Goal: Information Seeking & Learning: Compare options

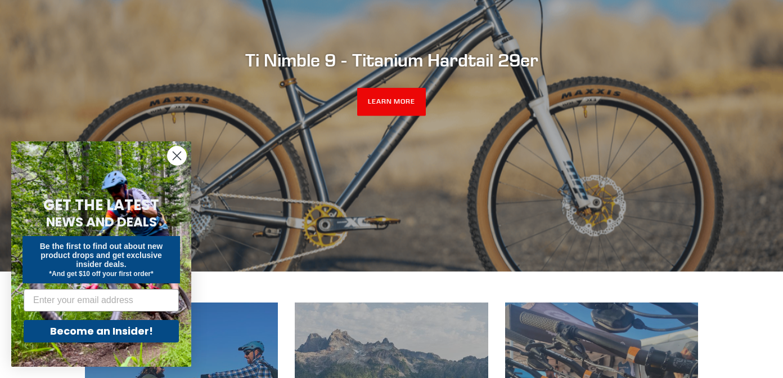
scroll to position [321, 0]
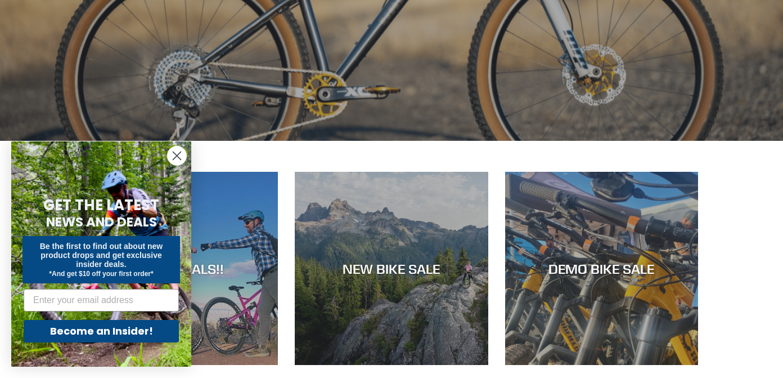
click at [181, 151] on circle "Close dialog" at bounding box center [177, 155] width 19 height 19
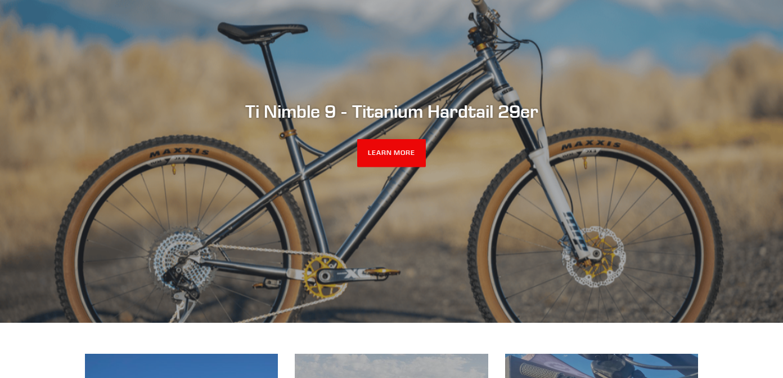
scroll to position [140, 0]
click at [368, 146] on link "LEARN MORE" at bounding box center [391, 152] width 69 height 28
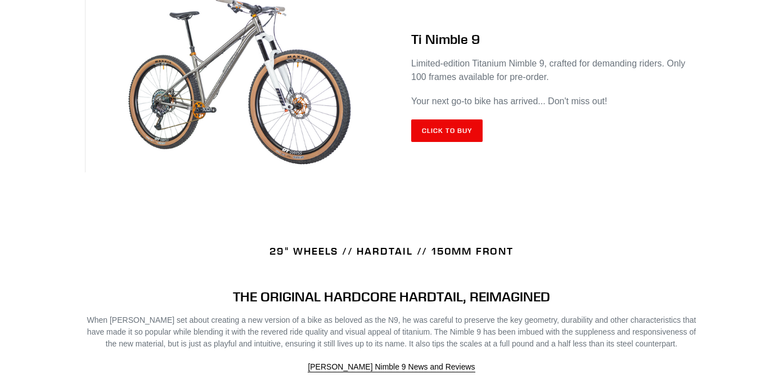
scroll to position [522, 0]
click at [434, 140] on link "Click to Buy" at bounding box center [446, 131] width 71 height 23
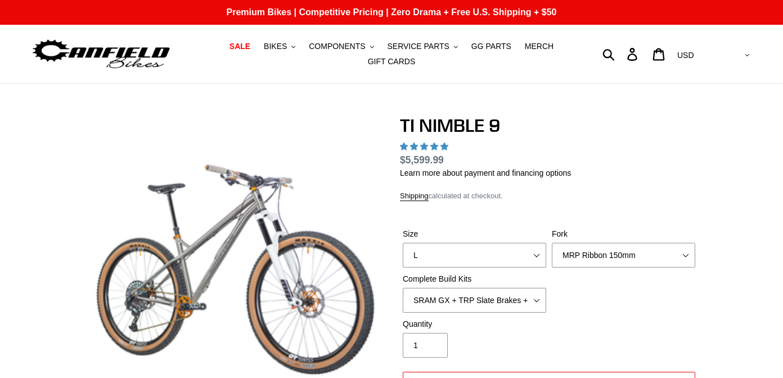
select select "highest-rating"
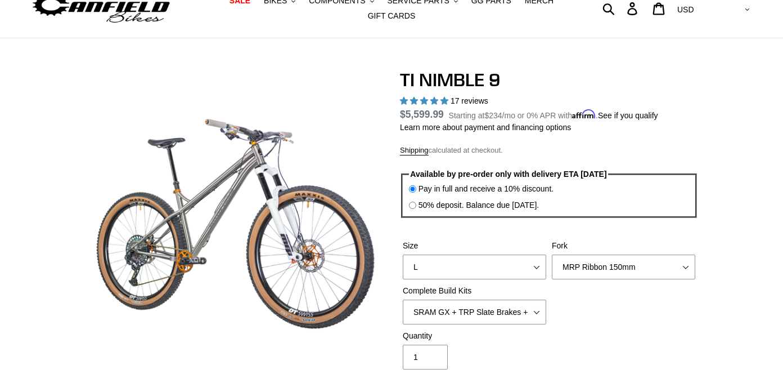
scroll to position [48, 0]
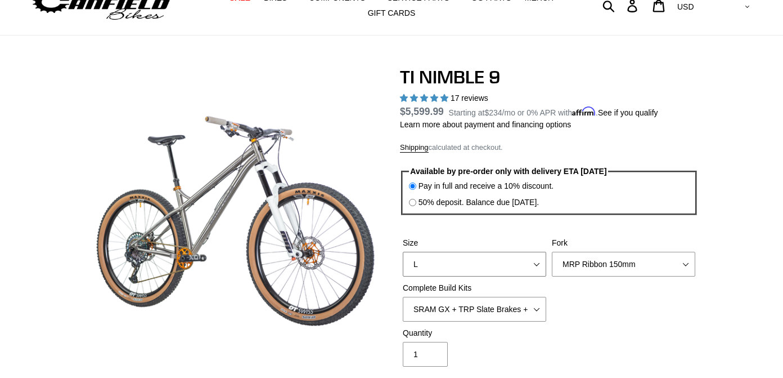
click at [452, 259] on select "S M L XL / XXL (Specify at checkout)" at bounding box center [475, 264] width 144 height 25
select select "S"
click at [567, 261] on select "MRP Ribbon 150mm RockShox Lyrik 150mm Fox Factory 36 150mm Cane Creek Helm 150m…" at bounding box center [624, 264] width 144 height 25
select select "Fox Factory 36 150mm"
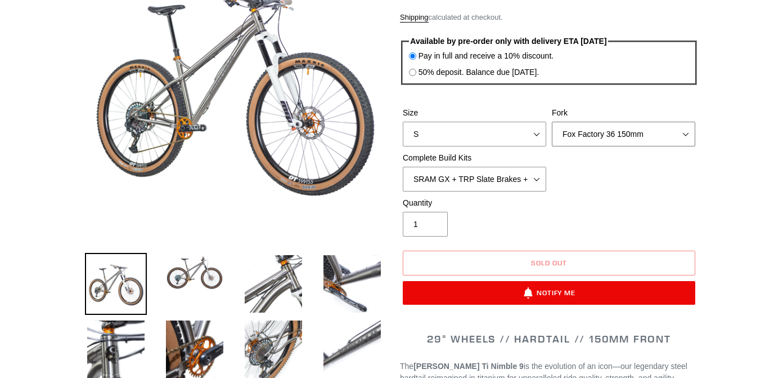
scroll to position [148, 0]
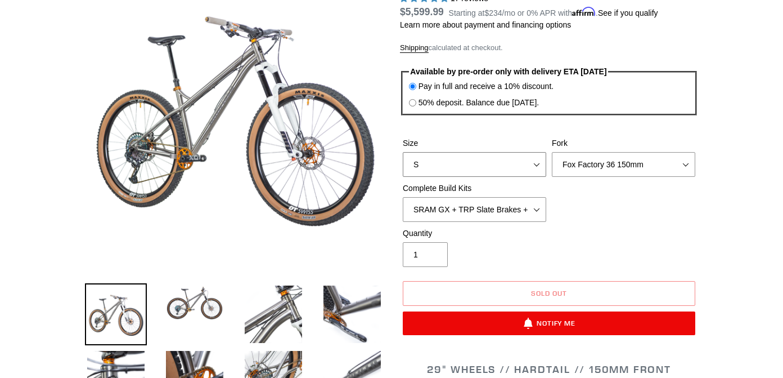
click at [480, 164] on select "S M L XL / XXL (Specify at checkout)" at bounding box center [475, 164] width 144 height 25
click at [478, 162] on select "S M L XL / XXL (Specify at checkout)" at bounding box center [475, 164] width 144 height 25
select select "L"
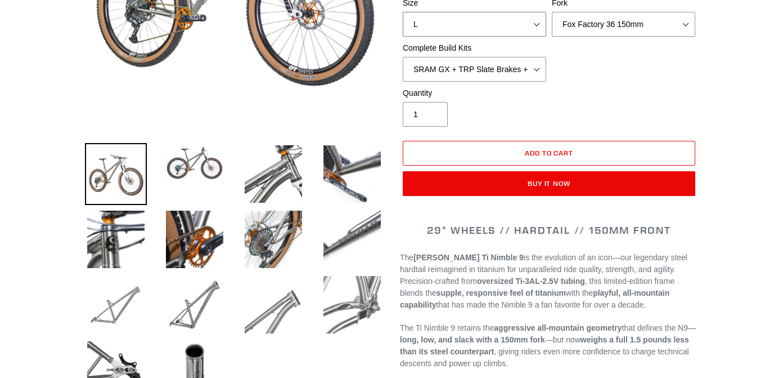
scroll to position [288, 0]
click at [489, 15] on select "S M L XL / XXL (Specify at checkout)" at bounding box center [475, 24] width 144 height 25
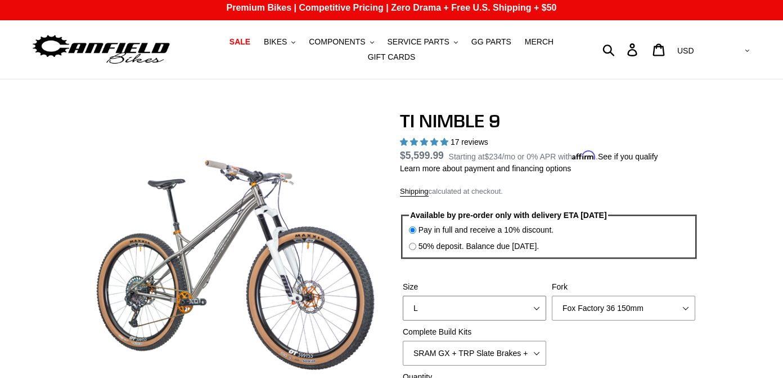
scroll to position [0, 0]
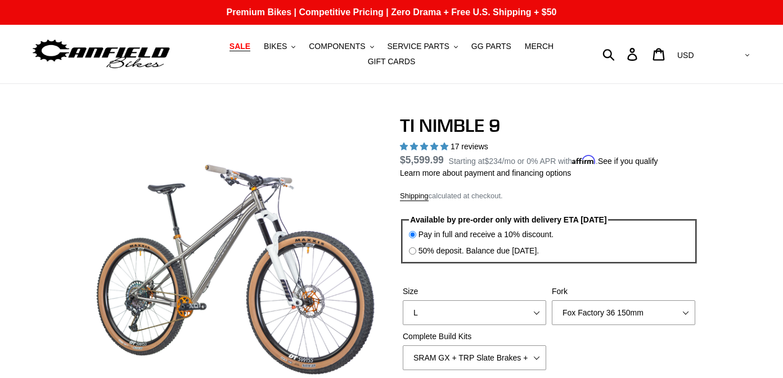
click at [250, 46] on span "SALE" at bounding box center [240, 47] width 21 height 10
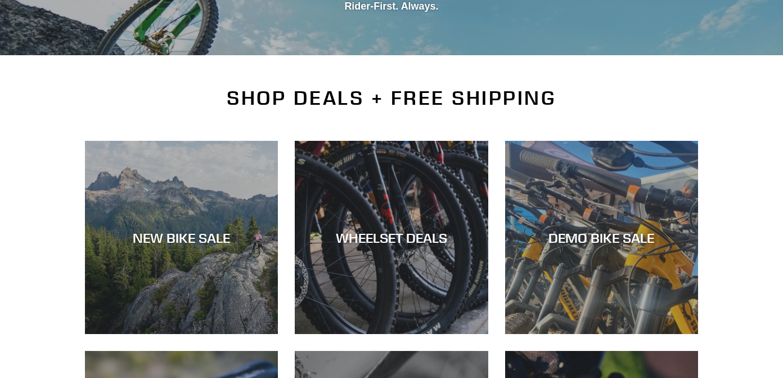
scroll to position [218, 0]
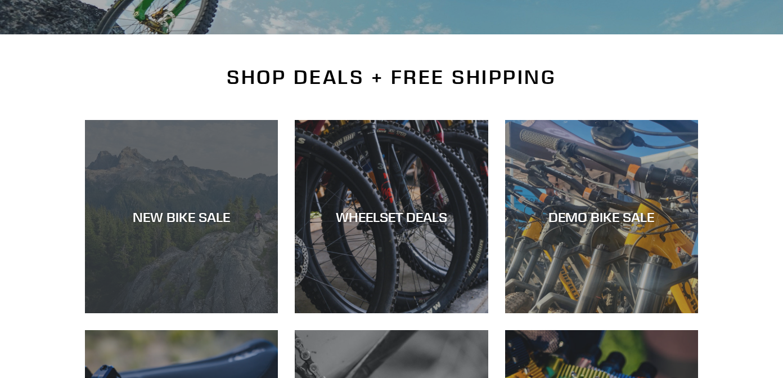
click at [238, 313] on div "NEW BIKE SALE" at bounding box center [181, 313] width 193 height 0
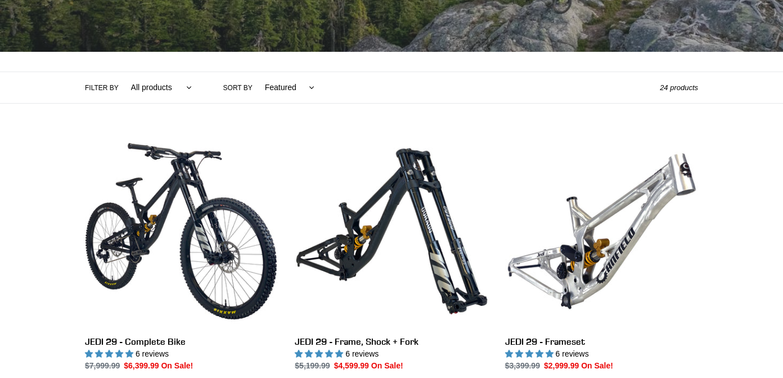
scroll to position [281, 0]
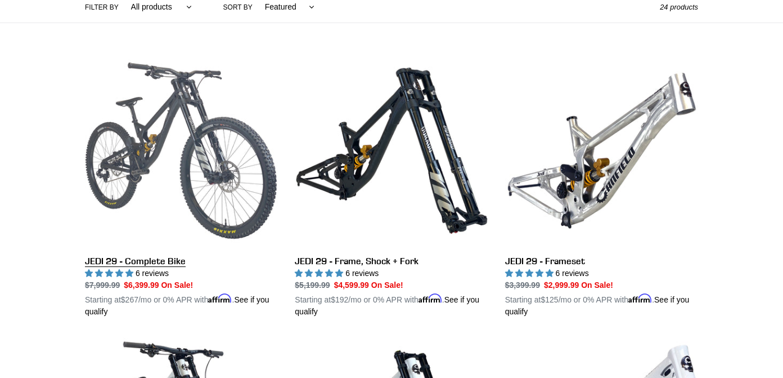
click at [239, 195] on link "JEDI 29 - Complete Bike" at bounding box center [181, 185] width 193 height 263
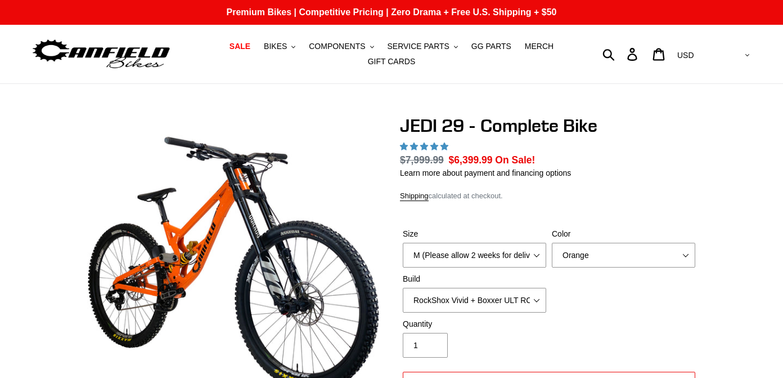
select select "highest-rating"
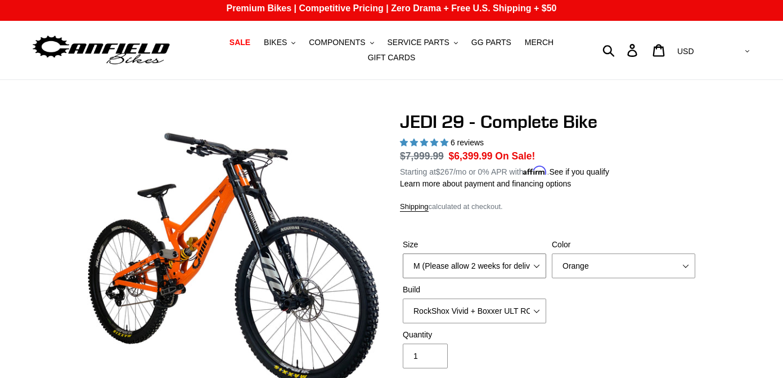
click at [419, 263] on select "M (Please allow 2 weeks for delivery) L (Please allow 2 weeks for delivery) XL …" at bounding box center [475, 265] width 144 height 25
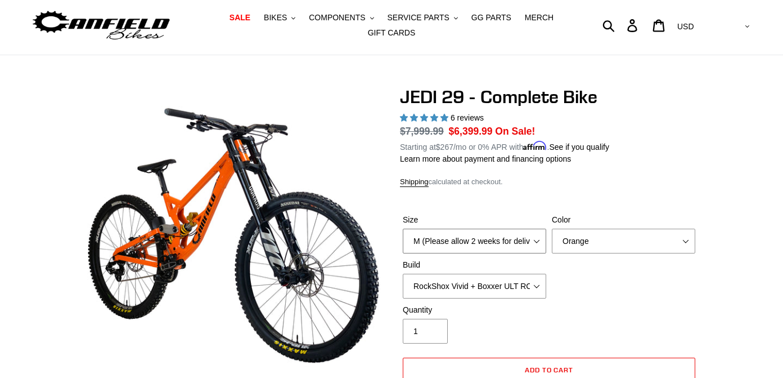
scroll to position [36, 0]
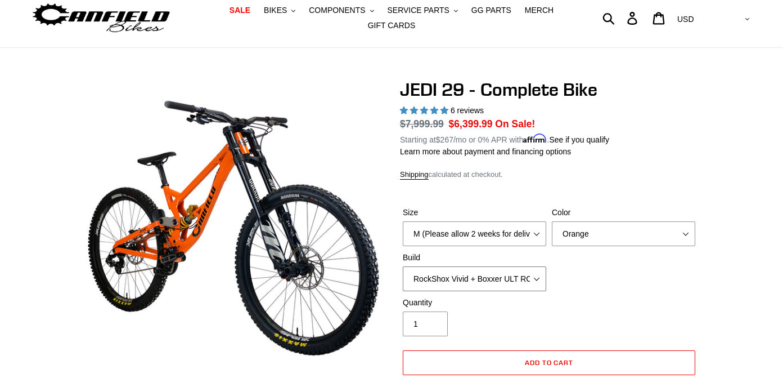
click at [520, 279] on select "RockShox Vivid + Boxxer ULT RC2 C3 200 + SRAM XO RockShox Vivid + Boxxer ULT RC…" at bounding box center [475, 278] width 144 height 25
click at [511, 280] on select "RockShox Vivid + Boxxer ULT RC2 C3 200 + SRAM XO RockShox Vivid + Boxxer ULT RC…" at bounding box center [475, 278] width 144 height 25
click at [504, 277] on select "RockShox Vivid + Boxxer ULT RC2 C3 200 + SRAM XO RockShox Vivid + Boxxer ULT RC…" at bounding box center [475, 278] width 144 height 25
select select "EXT eStoria LOK V3 + EXT Vaia 200 + Shimano"
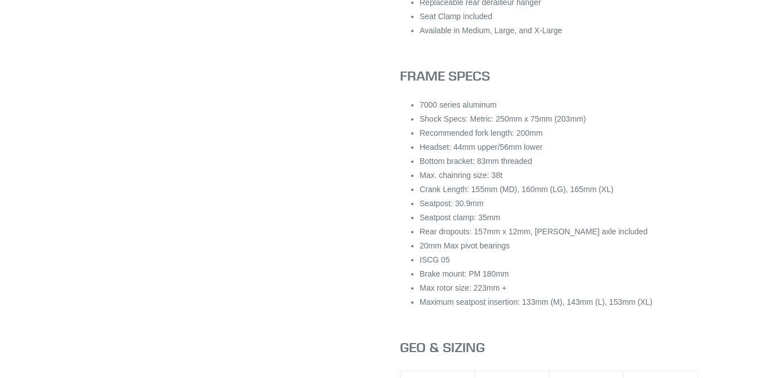
scroll to position [1377, 0]
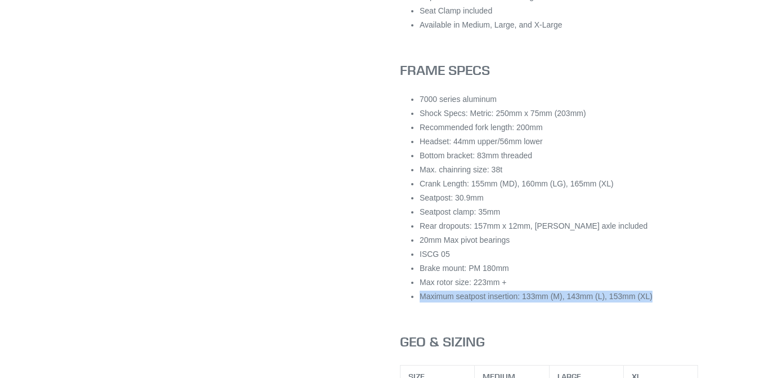
drag, startPoint x: 672, startPoint y: 310, endPoint x: 671, endPoint y: 294, distance: 15.2
click at [671, 294] on ul "7000 series aluminum Shock Specs: Metric: 250mm x 75mm (203mm) Recommended fork…" at bounding box center [559, 197] width 279 height 209
click at [671, 288] on li "Max rotor size: 223mm +" at bounding box center [559, 282] width 279 height 12
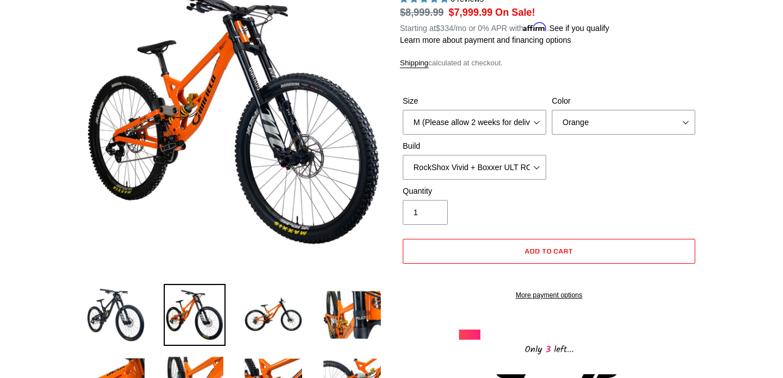
scroll to position [144, 0]
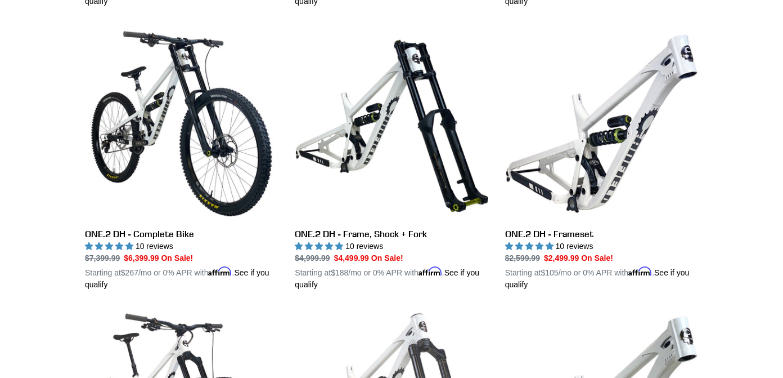
scroll to position [593, 0]
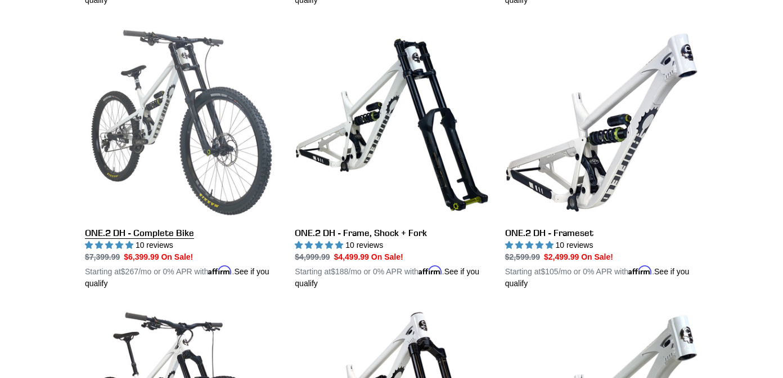
click at [195, 154] on link "ONE.2 DH - Complete Bike" at bounding box center [181, 157] width 193 height 263
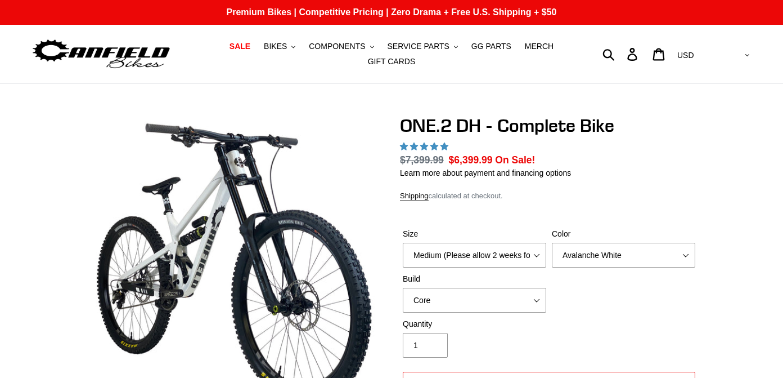
select select "highest-rating"
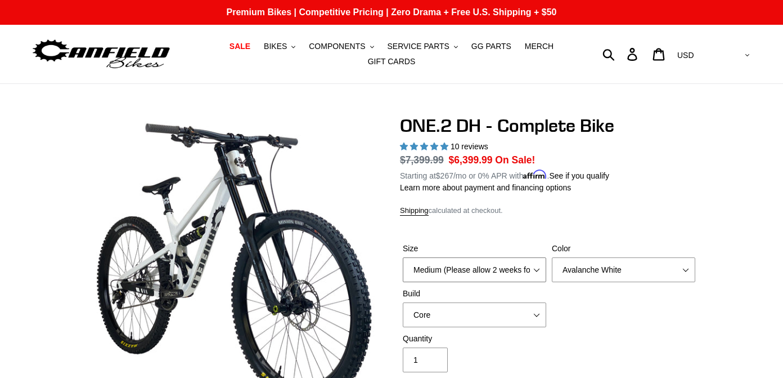
click at [427, 277] on select "Medium (Please allow 2 weeks for delivery) Large (Sold Out)" at bounding box center [475, 269] width 144 height 25
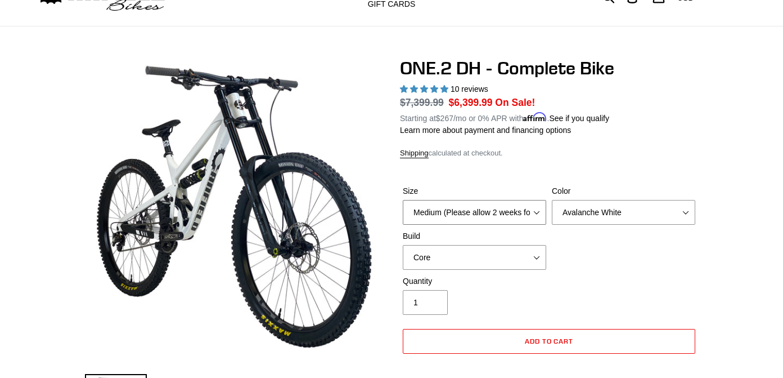
scroll to position [59, 0]
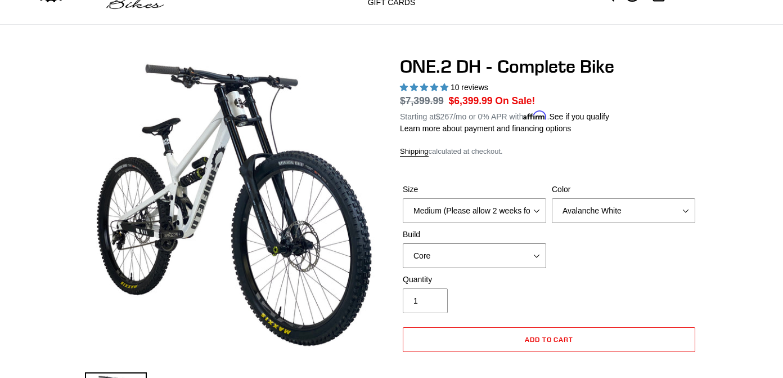
click at [418, 259] on select "Core Pro" at bounding box center [475, 255] width 144 height 25
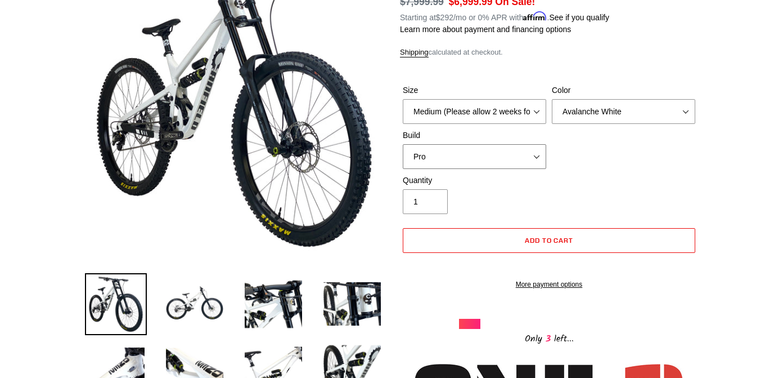
scroll to position [156, 0]
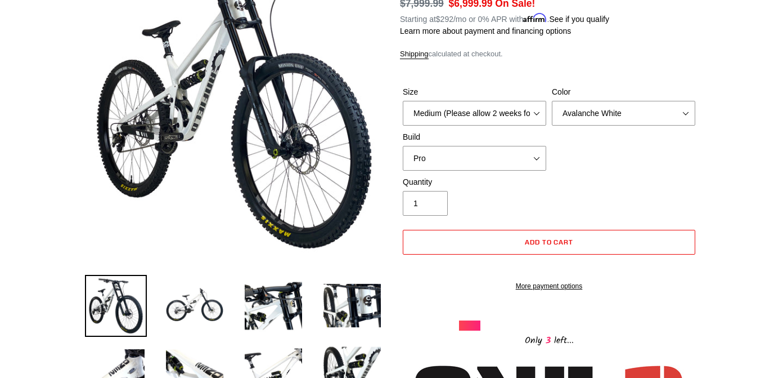
click at [434, 174] on div "Size Medium (Please allow 2 weeks for delivery) Large (Sold Out) Color Avalanch…" at bounding box center [549, 131] width 298 height 90
click at [434, 163] on select "Core Pro" at bounding box center [475, 158] width 144 height 25
select select "Core"
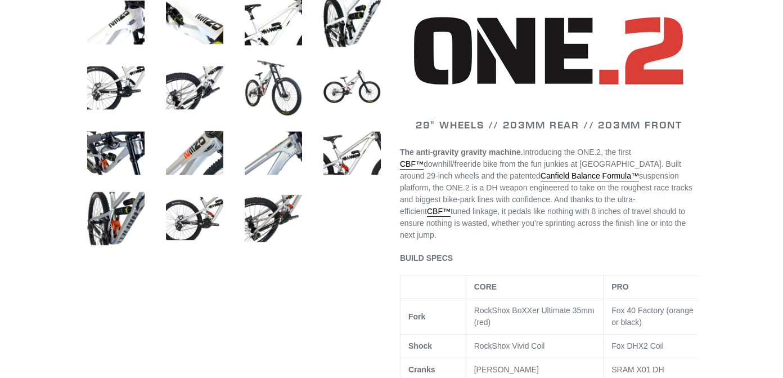
scroll to position [495, 0]
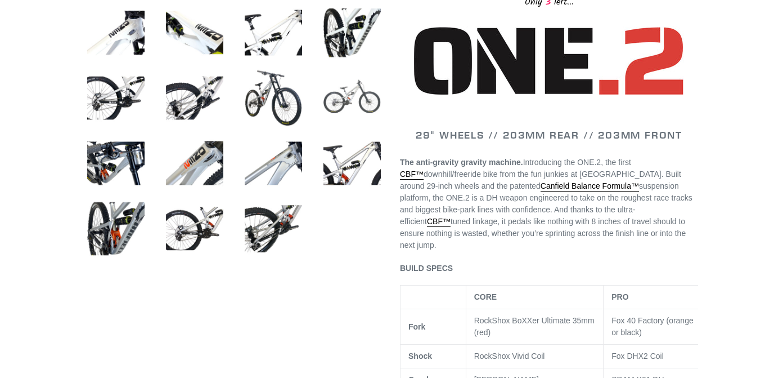
click at [351, 114] on img at bounding box center [352, 98] width 62 height 62
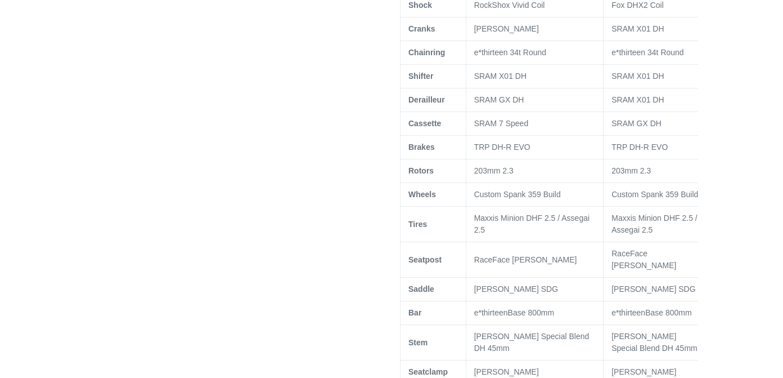
scroll to position [847, 0]
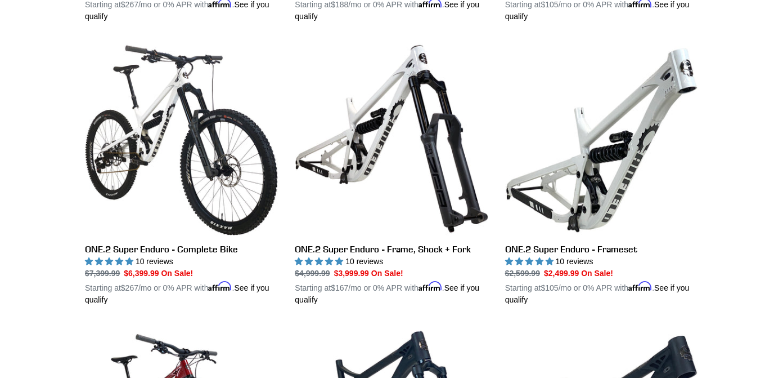
scroll to position [861, 0]
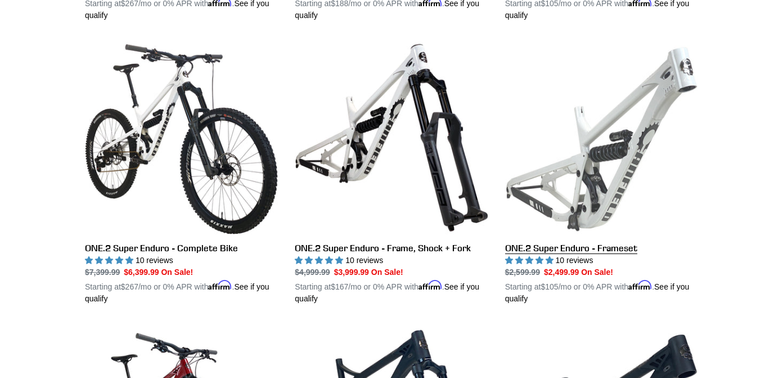
click at [546, 213] on link "ONE.2 Super Enduro - Frameset" at bounding box center [601, 172] width 193 height 263
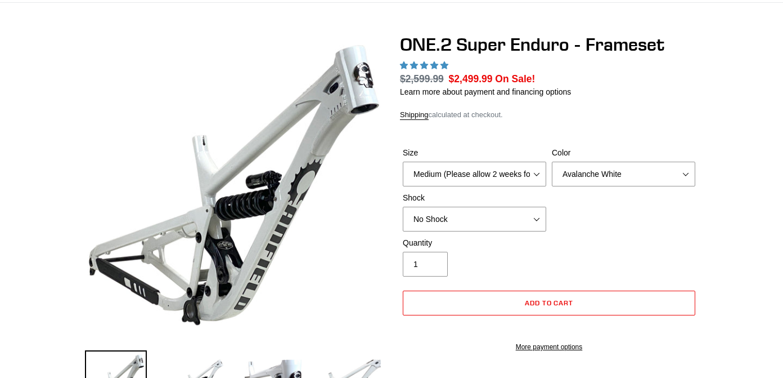
select select "highest-rating"
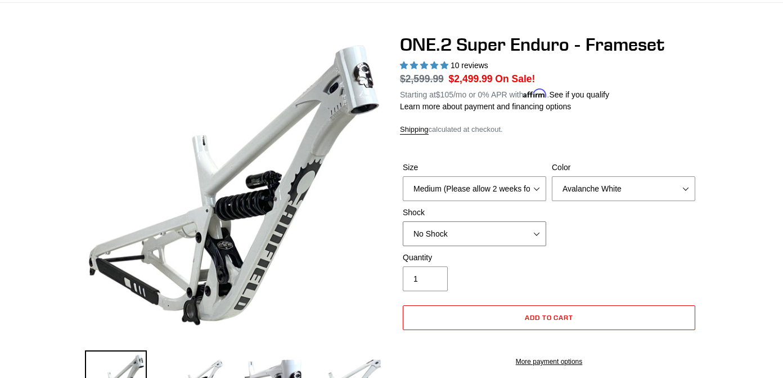
click at [522, 231] on select "No Shock RockShox Vivid Coil" at bounding box center [475, 233] width 144 height 25
select select "RockShox Vivid Coil"
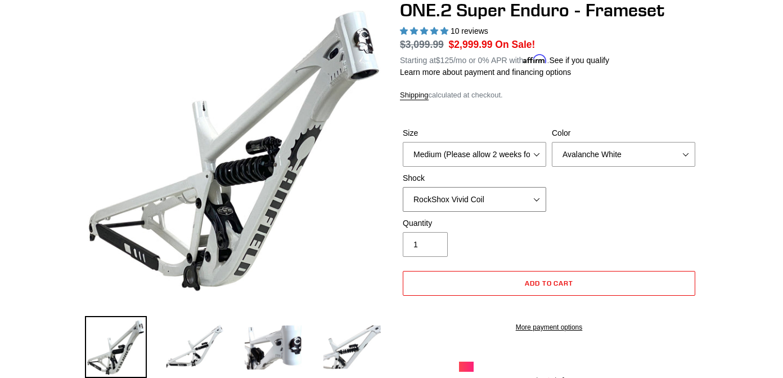
scroll to position [106, 0]
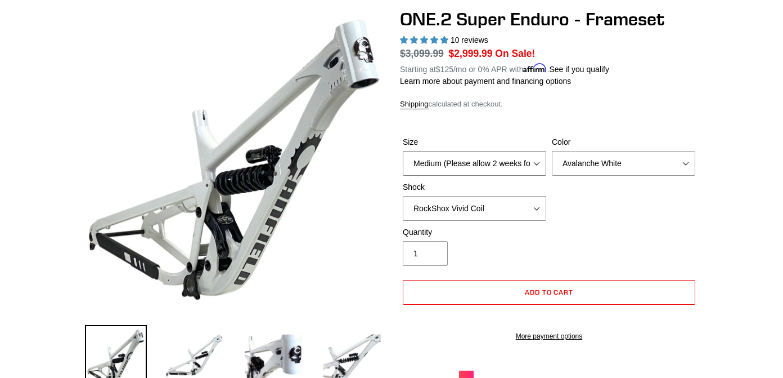
click at [429, 164] on select "Medium (Please allow 2 weeks for delivery) Large (Sold Out)" at bounding box center [475, 163] width 144 height 25
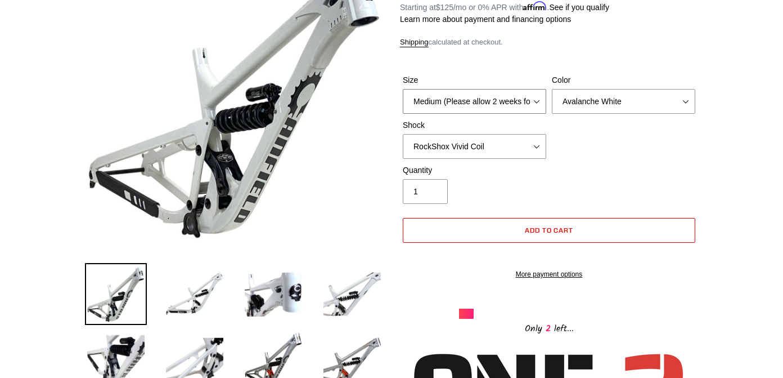
scroll to position [183, 0]
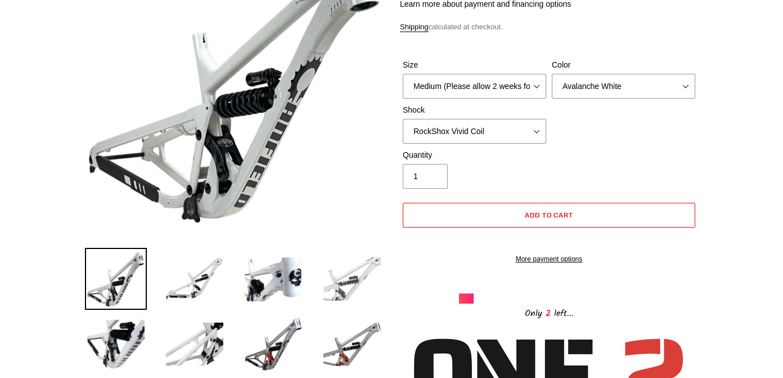
click at [350, 279] on img at bounding box center [352, 279] width 62 height 62
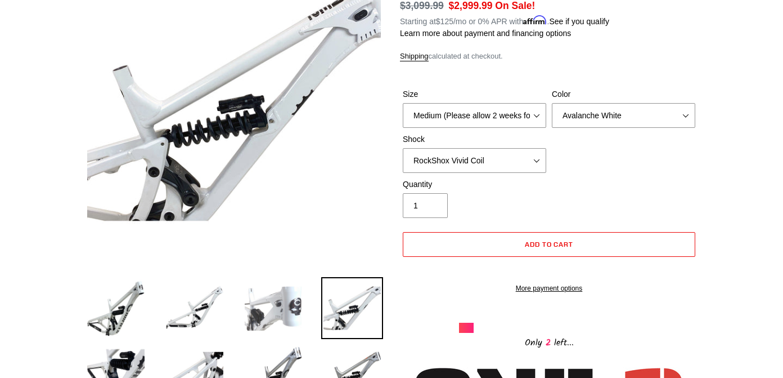
scroll to position [140, 0]
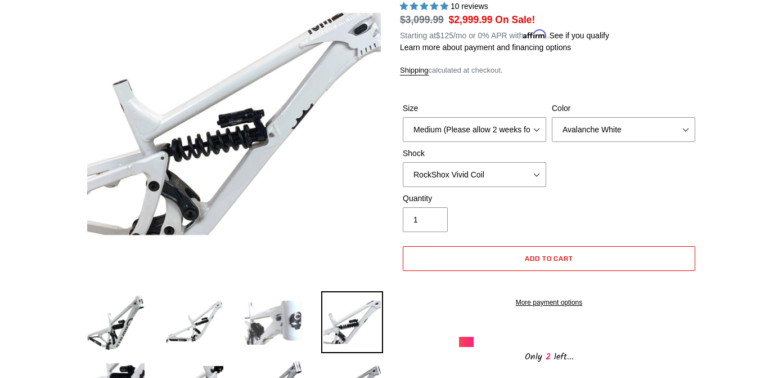
click at [265, 325] on img at bounding box center [274, 322] width 62 height 62
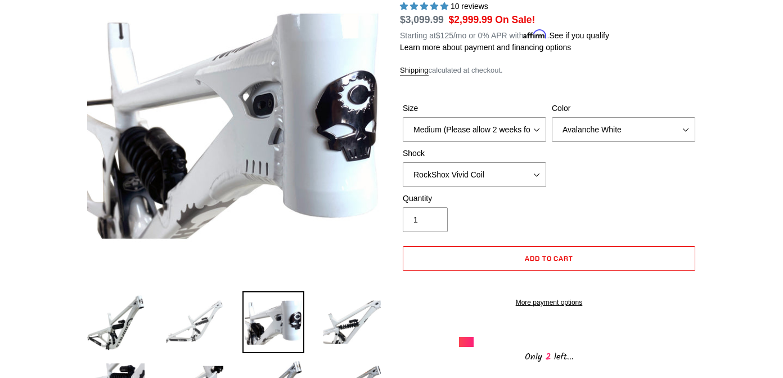
click at [207, 325] on img at bounding box center [195, 322] width 62 height 62
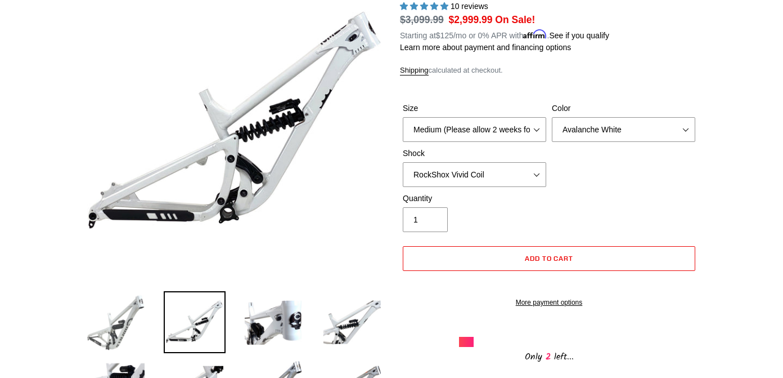
click at [138, 319] on img at bounding box center [116, 322] width 62 height 62
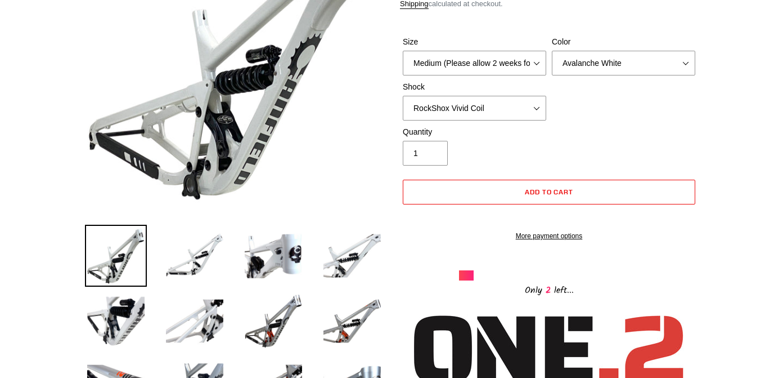
scroll to position [209, 0]
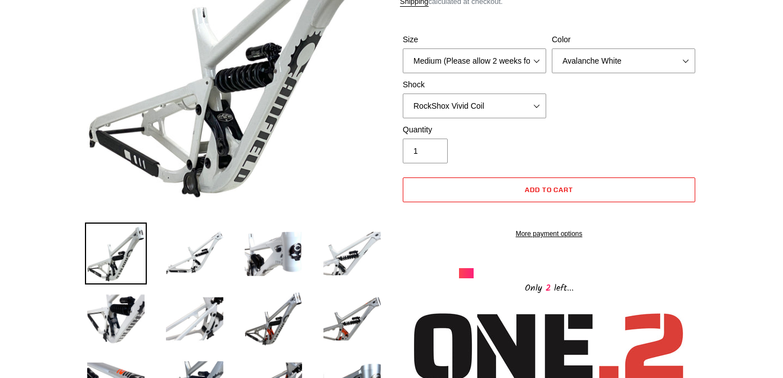
click at [139, 332] on img at bounding box center [116, 319] width 62 height 62
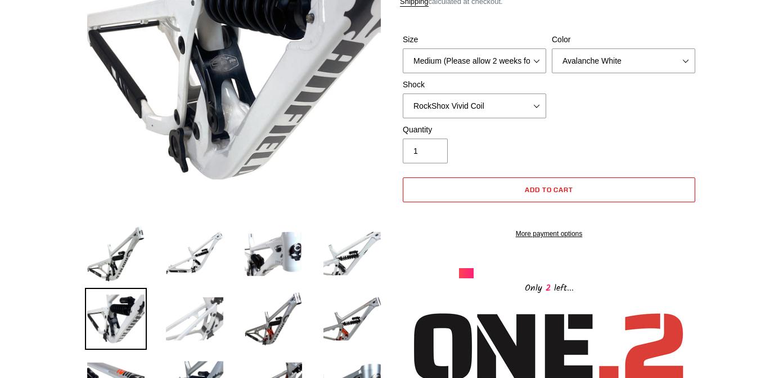
click at [200, 327] on img at bounding box center [195, 319] width 62 height 62
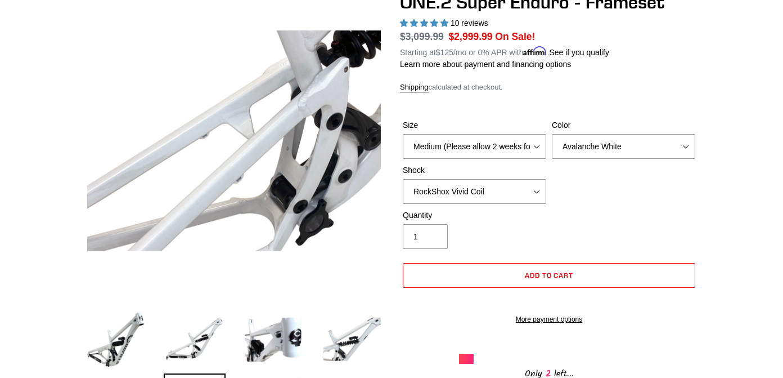
scroll to position [124, 0]
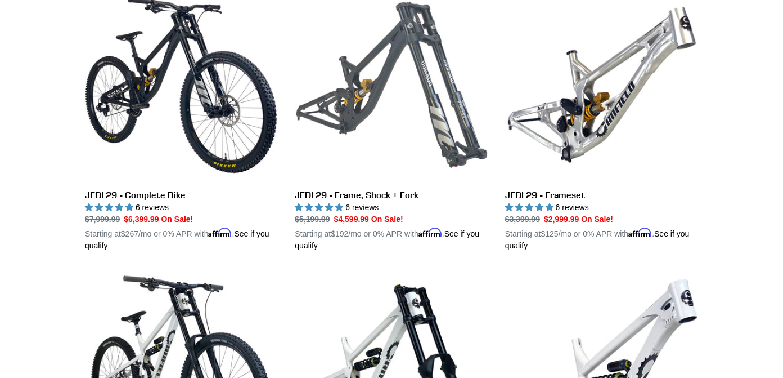
scroll to position [347, 0]
